Goal: Find contact information: Find contact information

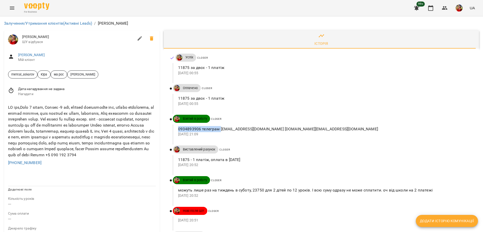
drag, startPoint x: 176, startPoint y: 127, endPoint x: 218, endPoint y: 130, distance: 42.4
click at [218, 130] on div "0934893906 телеграм stuza@ukr.net olya.stuzhuk@icloud.com 14 серп 2025 21:09" at bounding box center [323, 132] width 300 height 14
copy p "0934893906 телеграм"
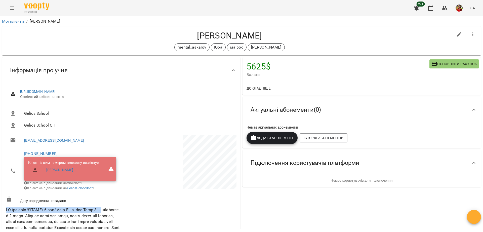
drag, startPoint x: 6, startPoint y: 212, endPoint x: 117, endPoint y: 210, distance: 111.3
click at [147, 212] on div at bounding box center [179, 220] width 116 height 173
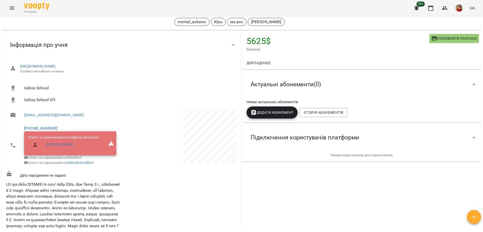
scroll to position [26, 0]
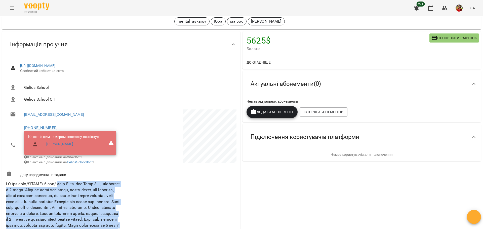
drag, startPoint x: 64, startPoint y: 188, endPoint x: 123, endPoint y: 183, distance: 59.3
click at [123, 183] on div "[EMAIL_ADDRESS][DOMAIN_NAME] [PHONE_NUMBER] Клієнт із цим номером телефону вже …" at bounding box center [121, 194] width 233 height 173
click at [123, 183] on div at bounding box center [179, 194] width 116 height 173
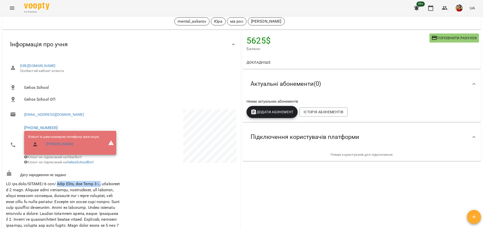
drag, startPoint x: 64, startPoint y: 186, endPoint x: 116, endPoint y: 183, distance: 51.9
click at [116, 183] on div "Нотатка" at bounding box center [63, 221] width 116 height 87
copy span "[PERSON_NAME] [PERSON_NAME], син [PERSON_NAME] 8 р.,"
click at [154, 203] on div at bounding box center [179, 194] width 116 height 173
drag, startPoint x: 65, startPoint y: 125, endPoint x: 23, endPoint y: 121, distance: 41.5
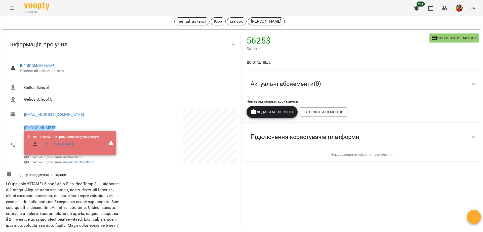
click at [23, 121] on div "[PHONE_NUMBER] Клієнт із цим номером телефону вже існує: [PERSON_NAME] не підпи…" at bounding box center [63, 144] width 116 height 49
copy link "[PHONE_NUMBER]"
click at [143, 113] on p at bounding box center [179, 136] width 114 height 55
drag, startPoint x: 74, startPoint y: 112, endPoint x: 18, endPoint y: 113, distance: 56.6
click at [18, 113] on li "[EMAIL_ADDRESS][DOMAIN_NAME]" at bounding box center [63, 114] width 114 height 10
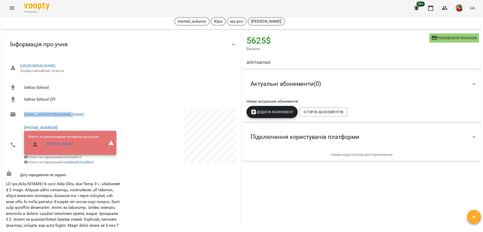
copy link "[EMAIL_ADDRESS][DOMAIN_NAME]"
click at [309, 58] on div "Докладніше" at bounding box center [362, 62] width 239 height 13
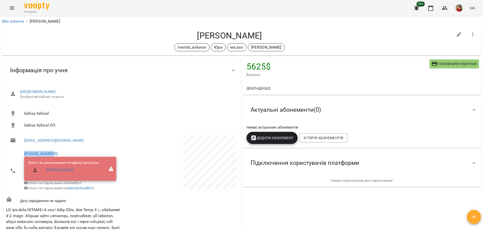
drag, startPoint x: 58, startPoint y: 153, endPoint x: 23, endPoint y: 150, distance: 35.1
click at [23, 150] on li "+12049526771 Клієнт із цим номером телефону вже існує: Ольга Клієнт не підписан…" at bounding box center [63, 170] width 114 height 47
copy link "[PHONE_NUMBER]"
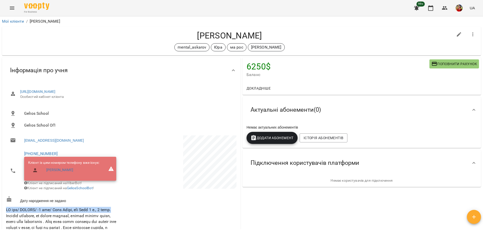
drag, startPoint x: 4, startPoint y: 211, endPoint x: 119, endPoint y: 214, distance: 115.5
click at [119, 214] on div "[URL][DOMAIN_NAME] Особистий кабінет клієнта Gelios School Gelios School ОП [EM…" at bounding box center [121, 217] width 239 height 268
copy span "МА рос/ [GEOGRAPHIC_DATA]/ -8 год/ [PERSON_NAME], син [PERSON_NAME] 8 р., 3 кла…"
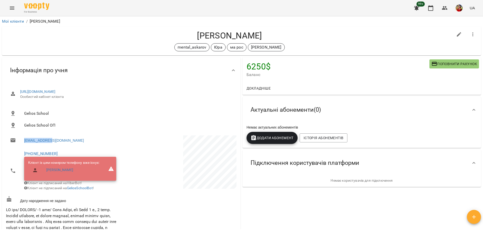
drag, startPoint x: 56, startPoint y: 141, endPoint x: 23, endPoint y: 137, distance: 33.2
click at [23, 137] on li "[EMAIL_ADDRESS][DOMAIN_NAME]" at bounding box center [63, 140] width 114 height 10
copy link "[EMAIL_ADDRESS][DOMAIN_NAME]"
click at [249, 13] on div "For Business 99+ UA" at bounding box center [241, 8] width 483 height 16
